Goal: Task Accomplishment & Management: Use online tool/utility

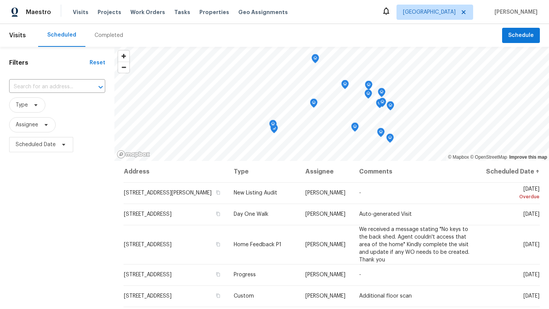
scroll to position [6, 0]
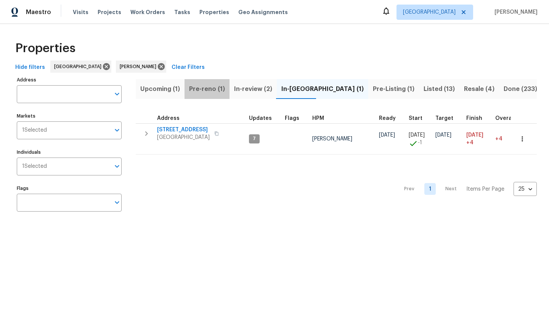
click at [207, 85] on span "Pre-reno (1)" at bounding box center [207, 89] width 36 height 11
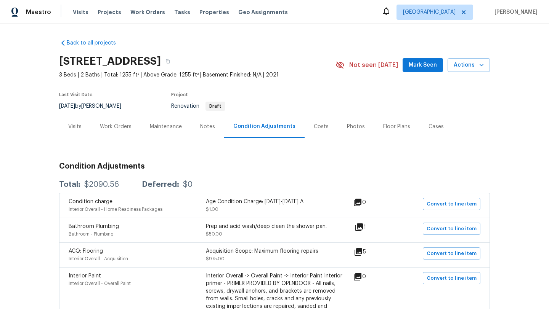
click at [119, 122] on div "Work Orders" at bounding box center [116, 126] width 50 height 22
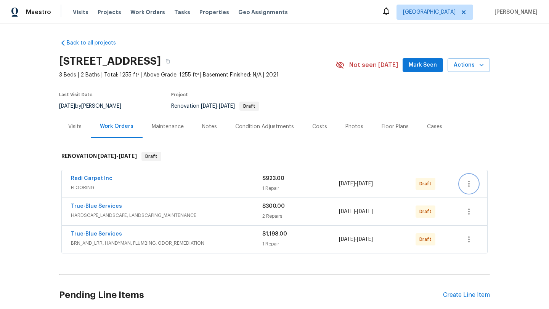
click at [469, 179] on icon "button" at bounding box center [468, 183] width 9 height 9
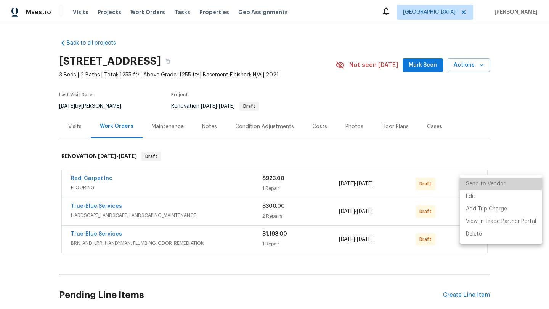
click at [491, 183] on li "Send to Vendor" at bounding box center [500, 184] width 82 height 13
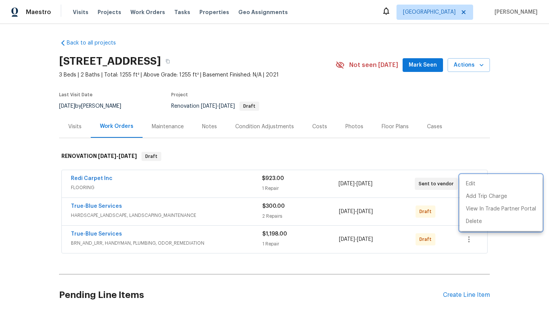
click at [509, 142] on div at bounding box center [274, 154] width 549 height 309
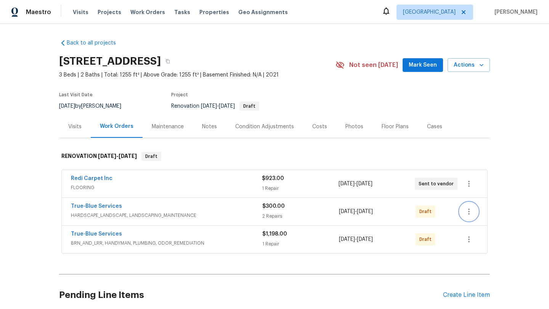
click at [469, 213] on icon "button" at bounding box center [468, 211] width 9 height 9
click at [485, 213] on li "Send to Vendor" at bounding box center [500, 212] width 82 height 13
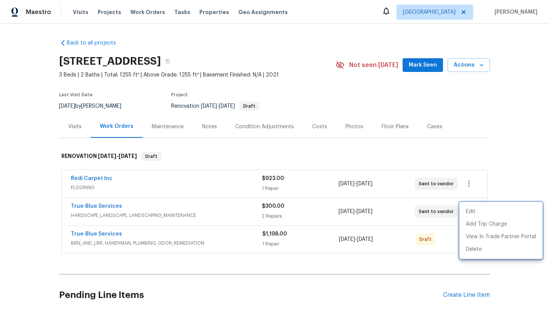
click at [497, 174] on div at bounding box center [274, 154] width 549 height 309
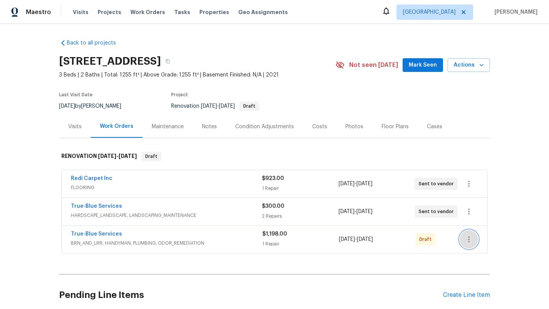
click at [467, 241] on icon "button" at bounding box center [468, 239] width 9 height 9
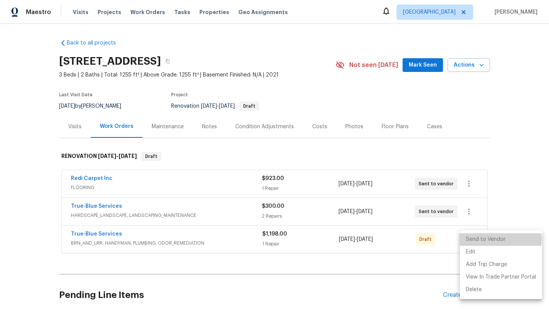
click at [493, 239] on li "Send to Vendor" at bounding box center [500, 240] width 82 height 13
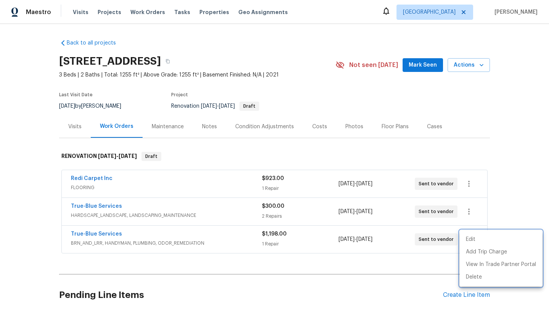
click at [507, 178] on div at bounding box center [274, 154] width 549 height 309
